Goal: Transaction & Acquisition: Purchase product/service

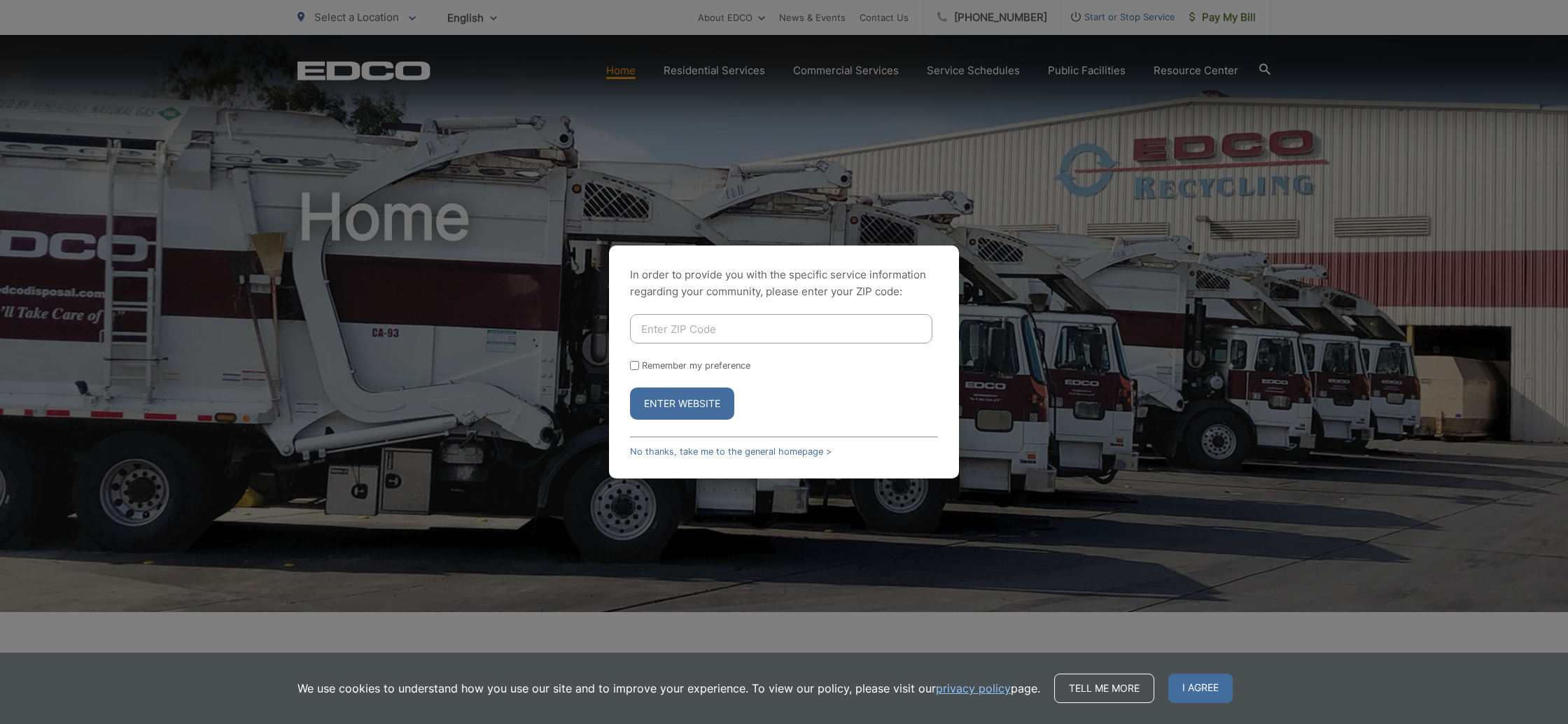
click at [726, 329] on input "Enter ZIP Code" at bounding box center [781, 328] width 302 height 29
type input "90275"
click at [718, 407] on button "Enter Website" at bounding box center [682, 404] width 104 height 32
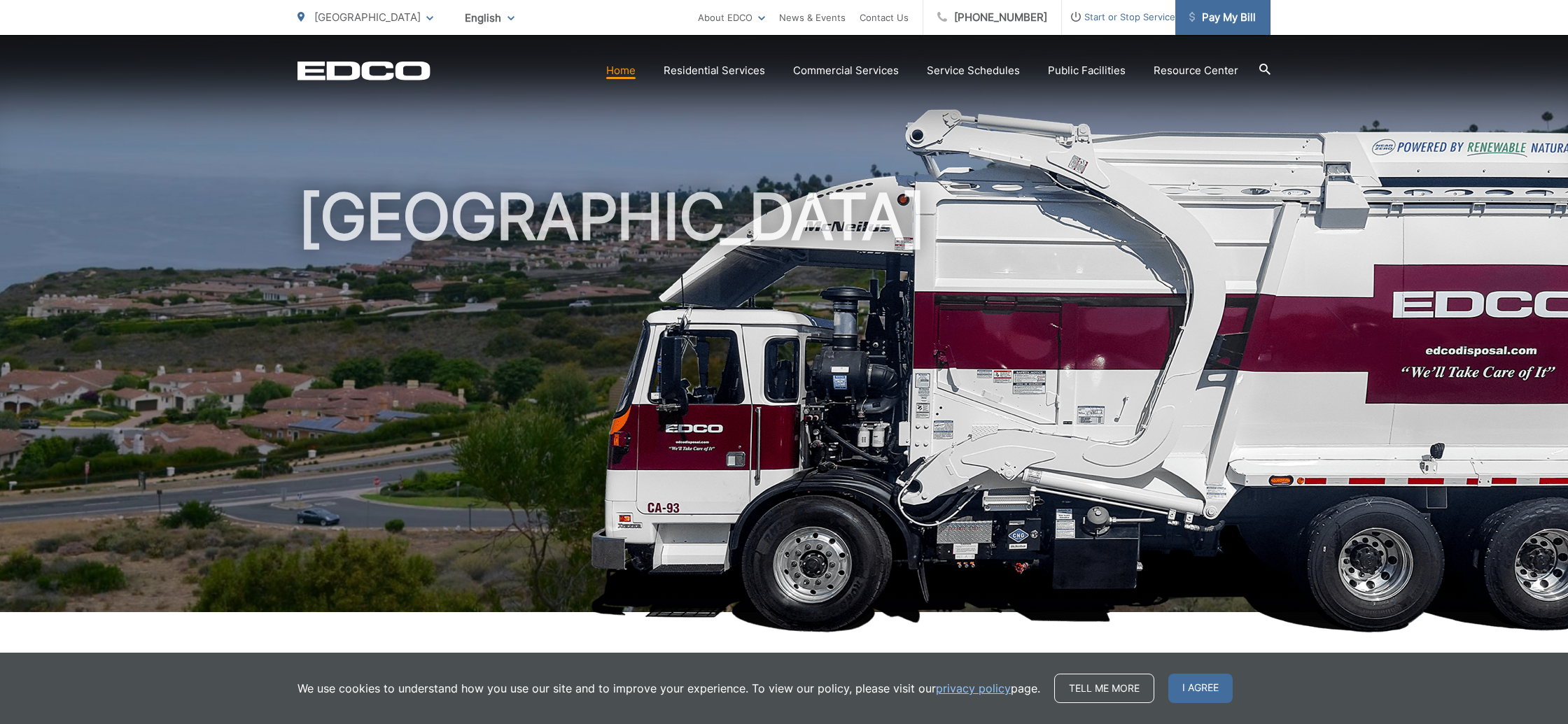
click at [1217, 18] on span "Pay My Bill" at bounding box center [1222, 18] width 67 height 17
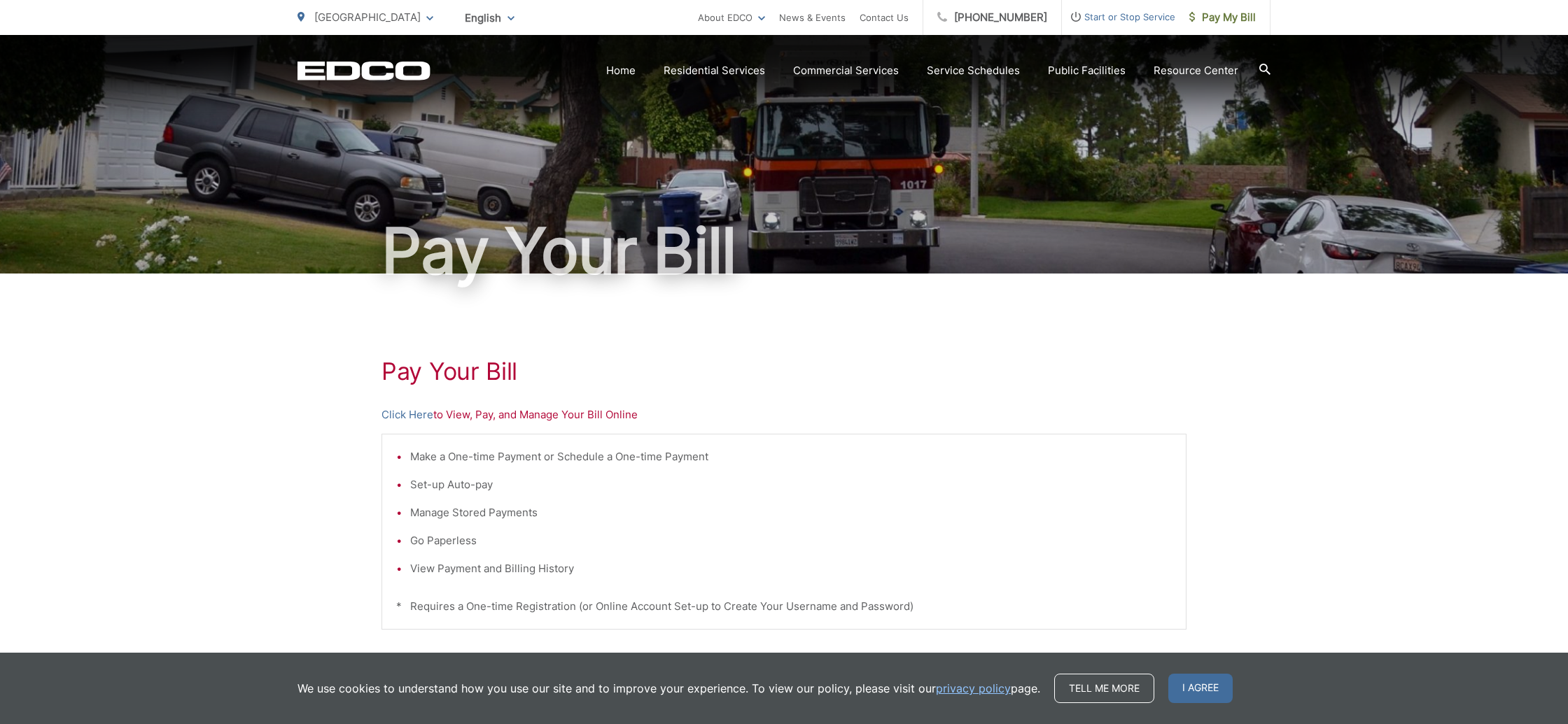
scroll to position [8, 0]
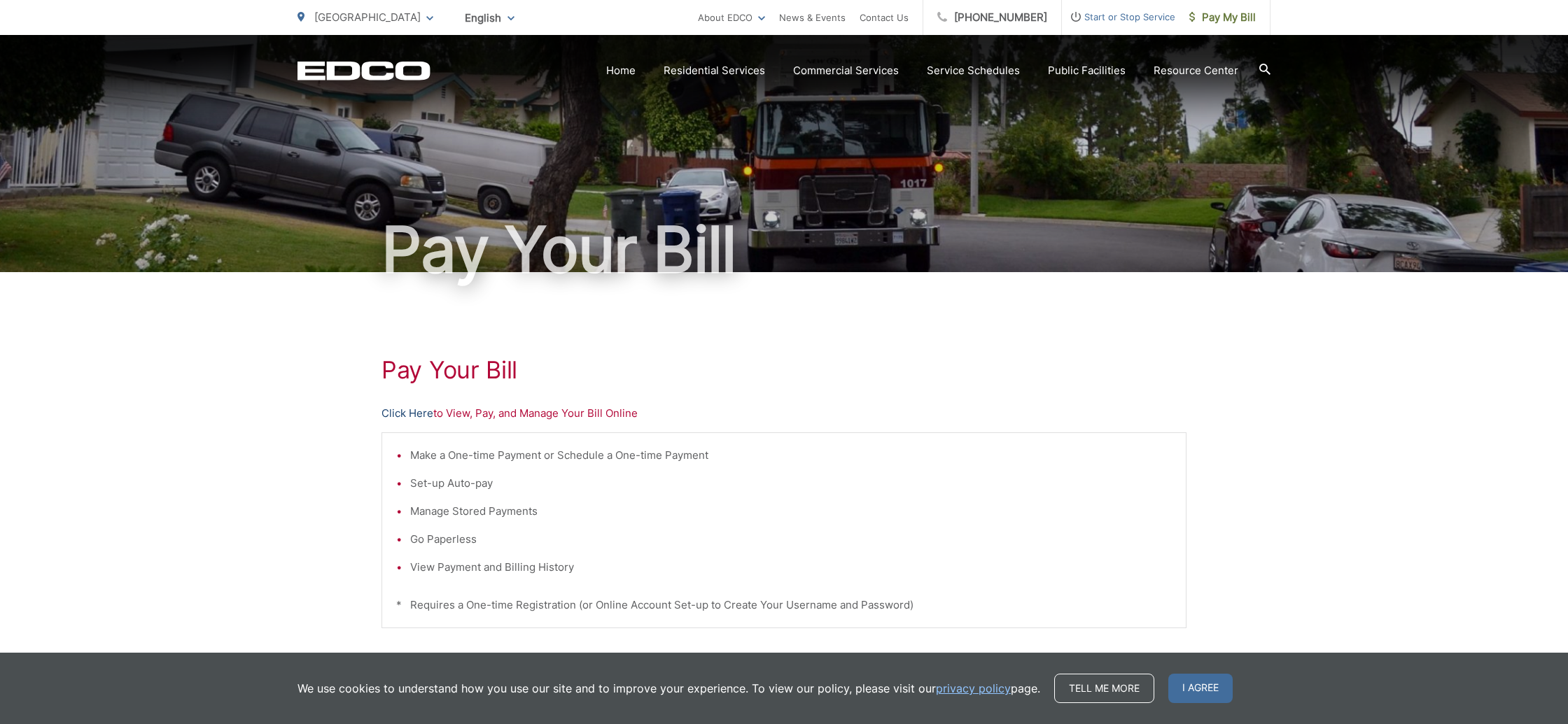
click at [412, 414] on link "Click Here" at bounding box center [407, 414] width 52 height 17
